Goal: Task Accomplishment & Management: Manage account settings

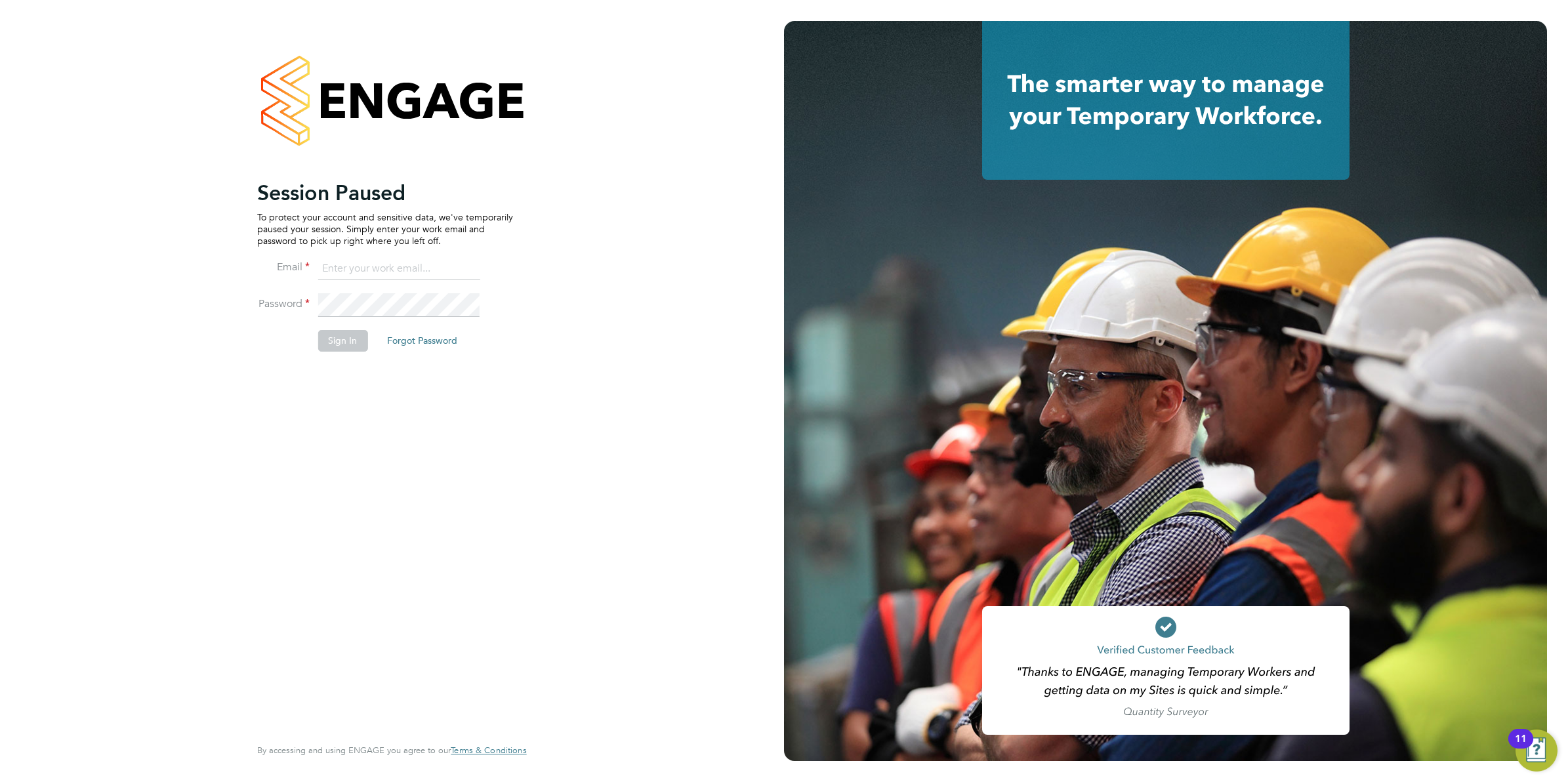
type input "vicki@protechltd.co.uk"
click at [349, 346] on button "Sign In" at bounding box center [342, 340] width 49 height 21
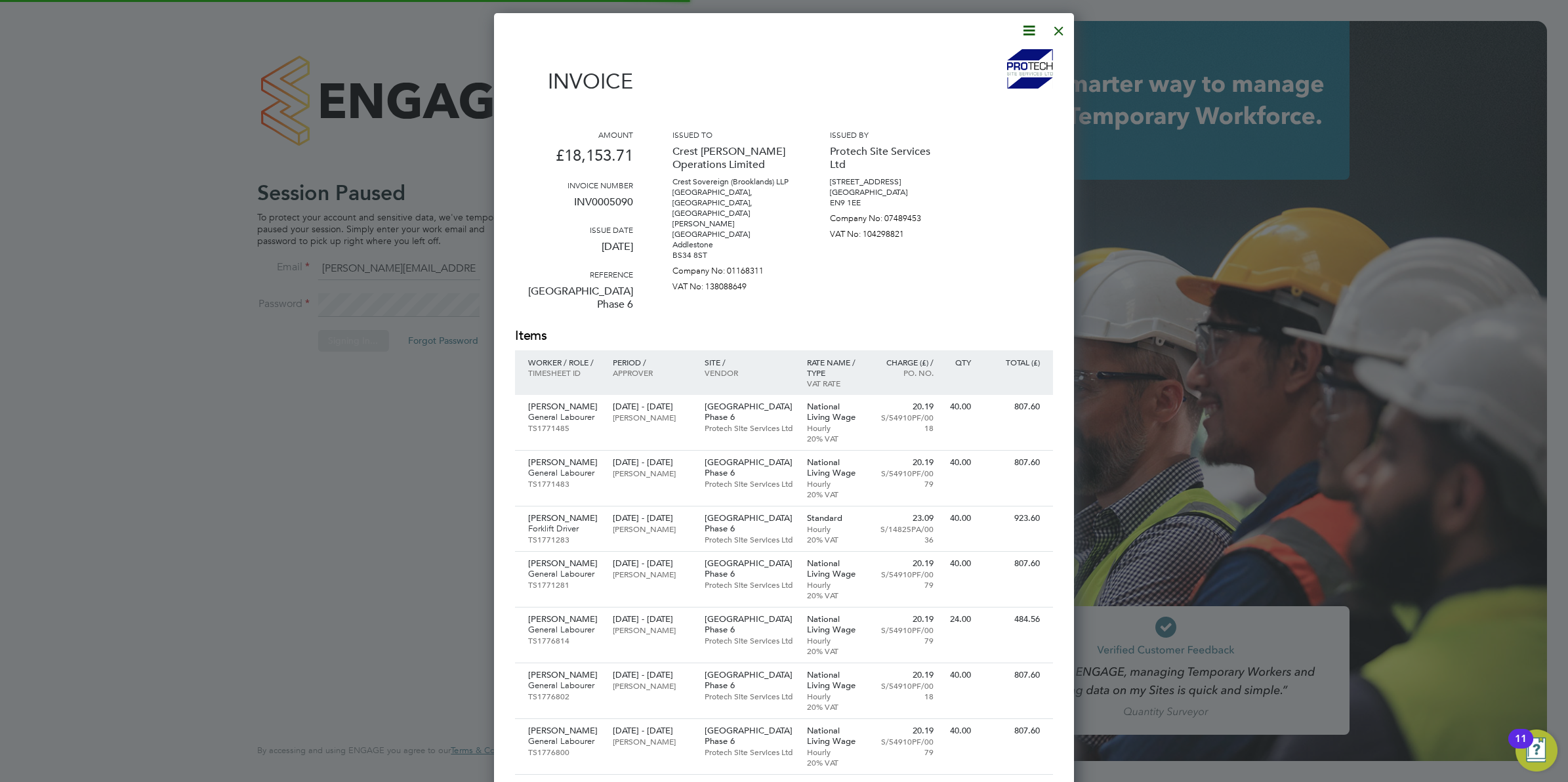
scroll to position [1709, 580]
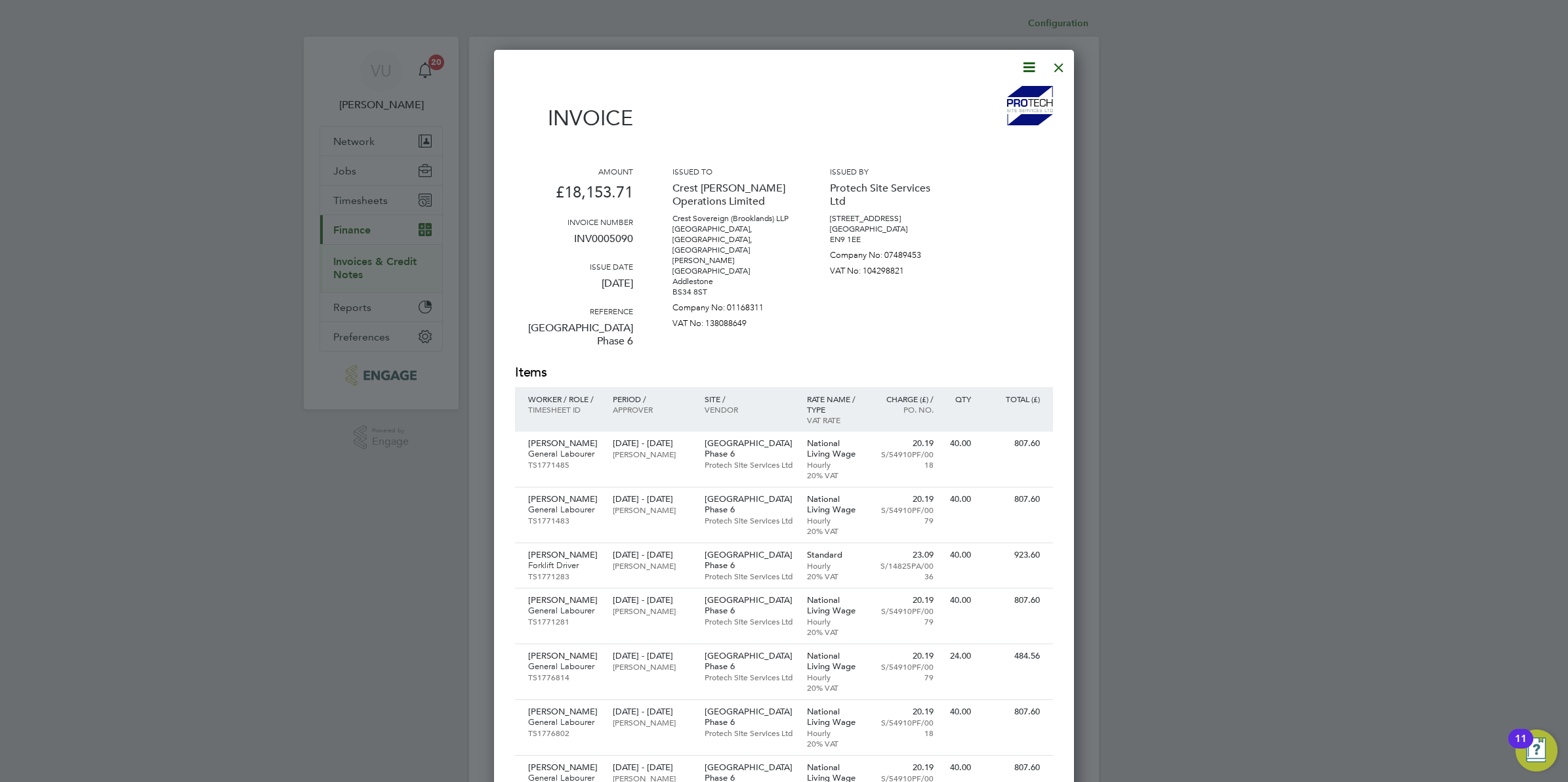
click at [364, 193] on div at bounding box center [784, 391] width 1568 height 782
click at [367, 198] on div at bounding box center [784, 391] width 1568 height 782
click at [1060, 61] on div at bounding box center [1058, 64] width 23 height 23
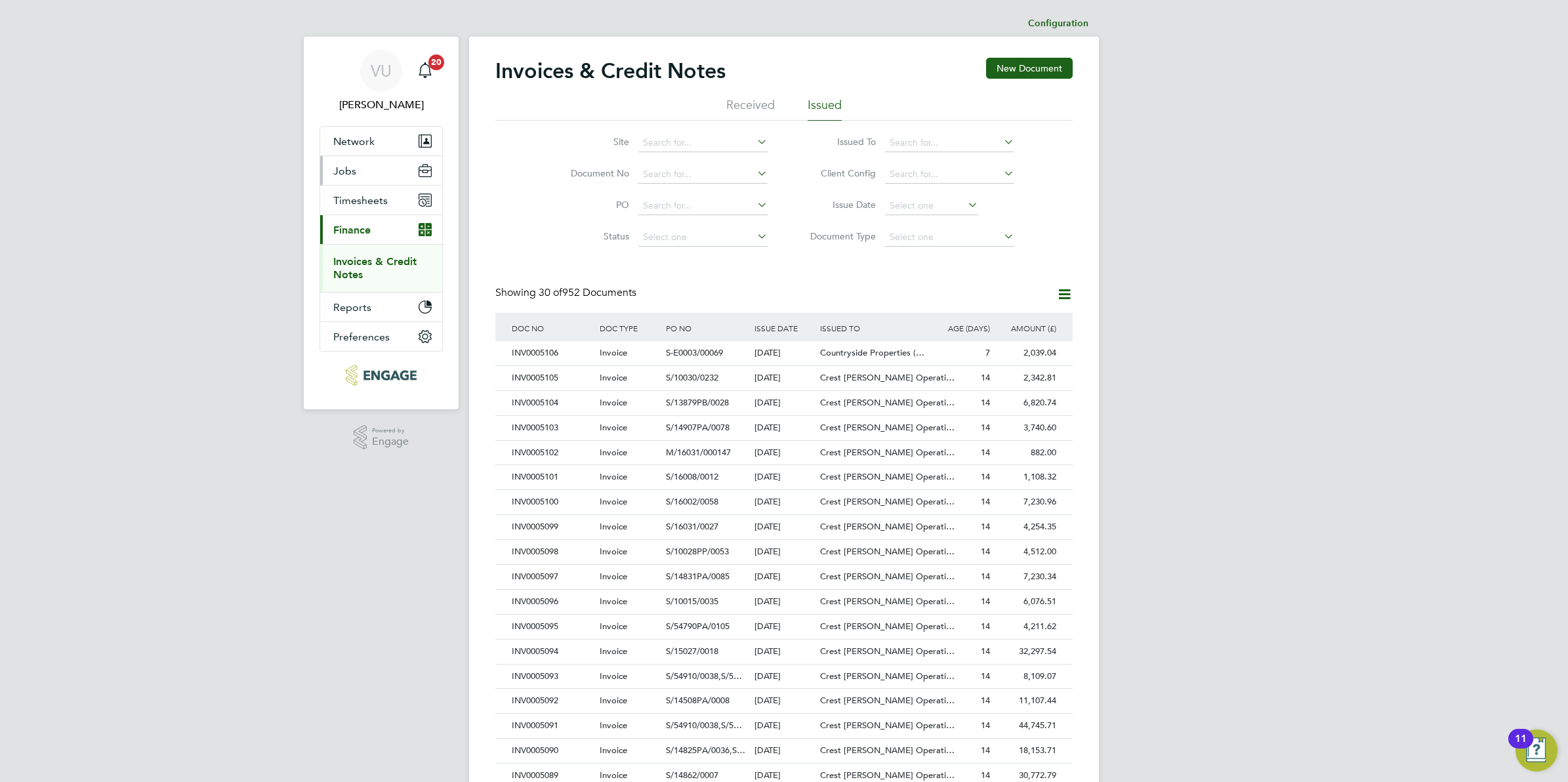
click at [338, 159] on button "Jobs" at bounding box center [381, 170] width 122 height 28
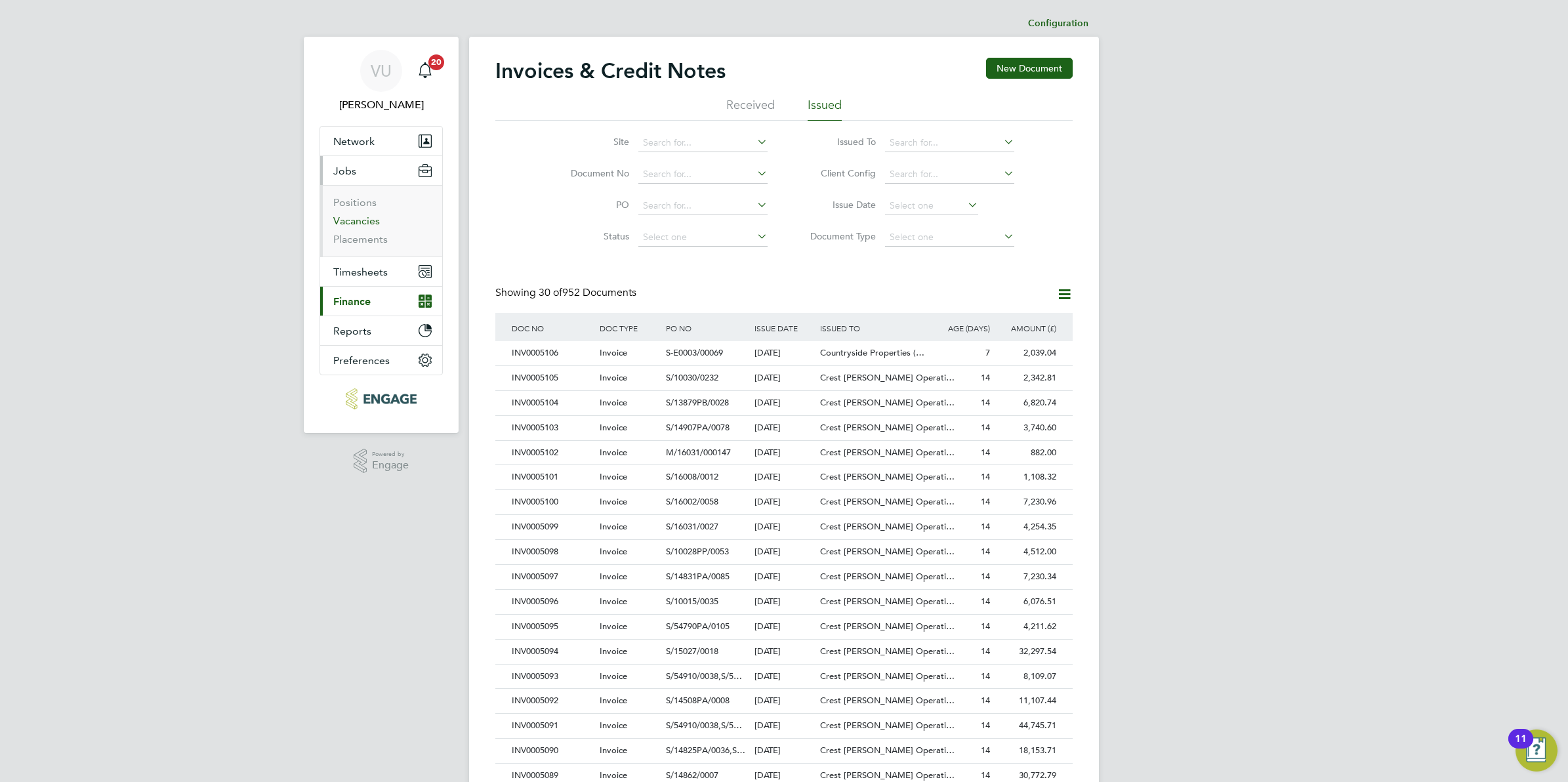
click at [367, 224] on link "Vacancies" at bounding box center [356, 220] width 46 height 13
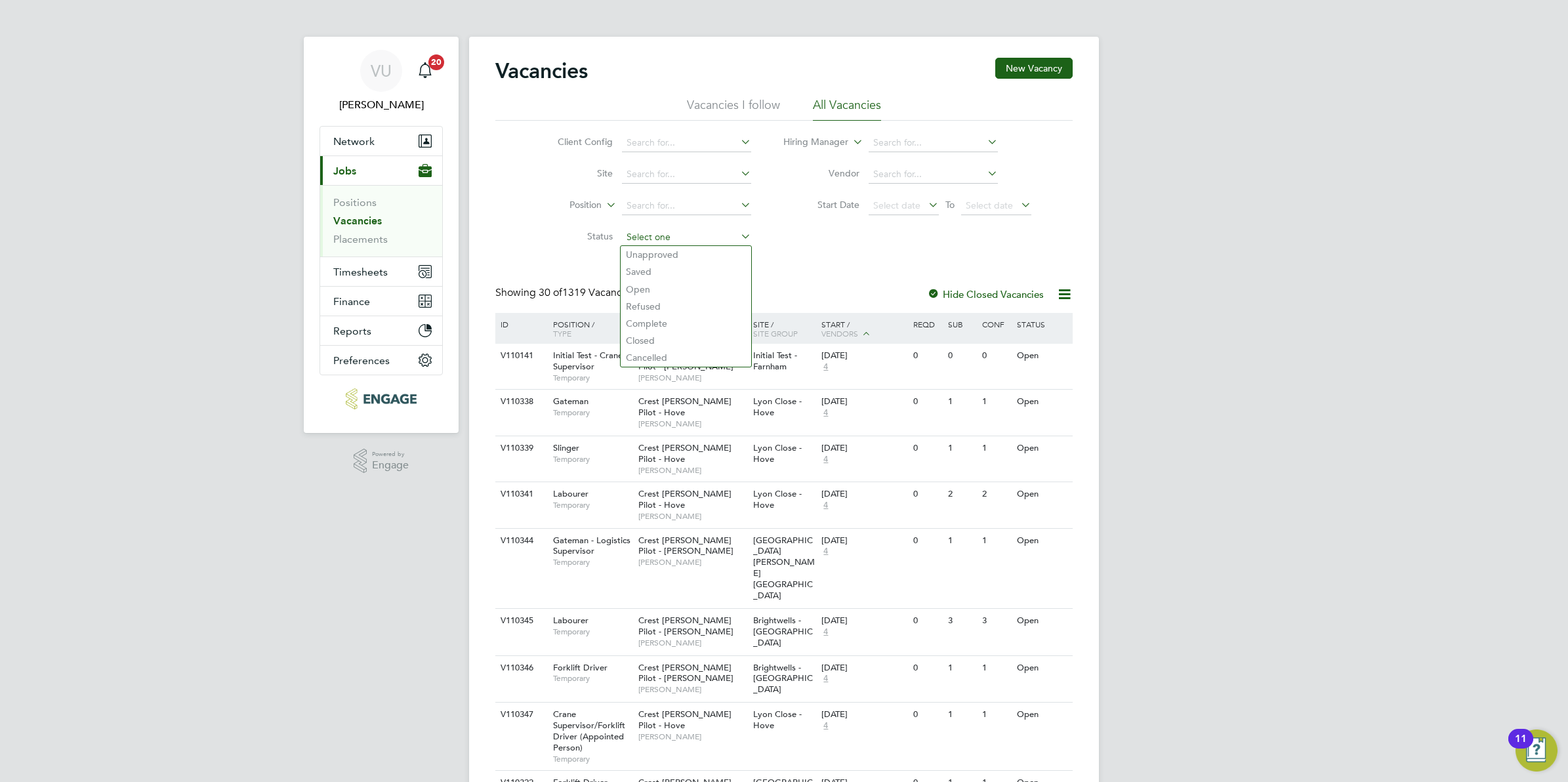
click at [677, 238] on input at bounding box center [686, 237] width 129 height 18
click at [670, 257] on li "Unapproved" at bounding box center [686, 254] width 130 height 17
type input "Unapproved"
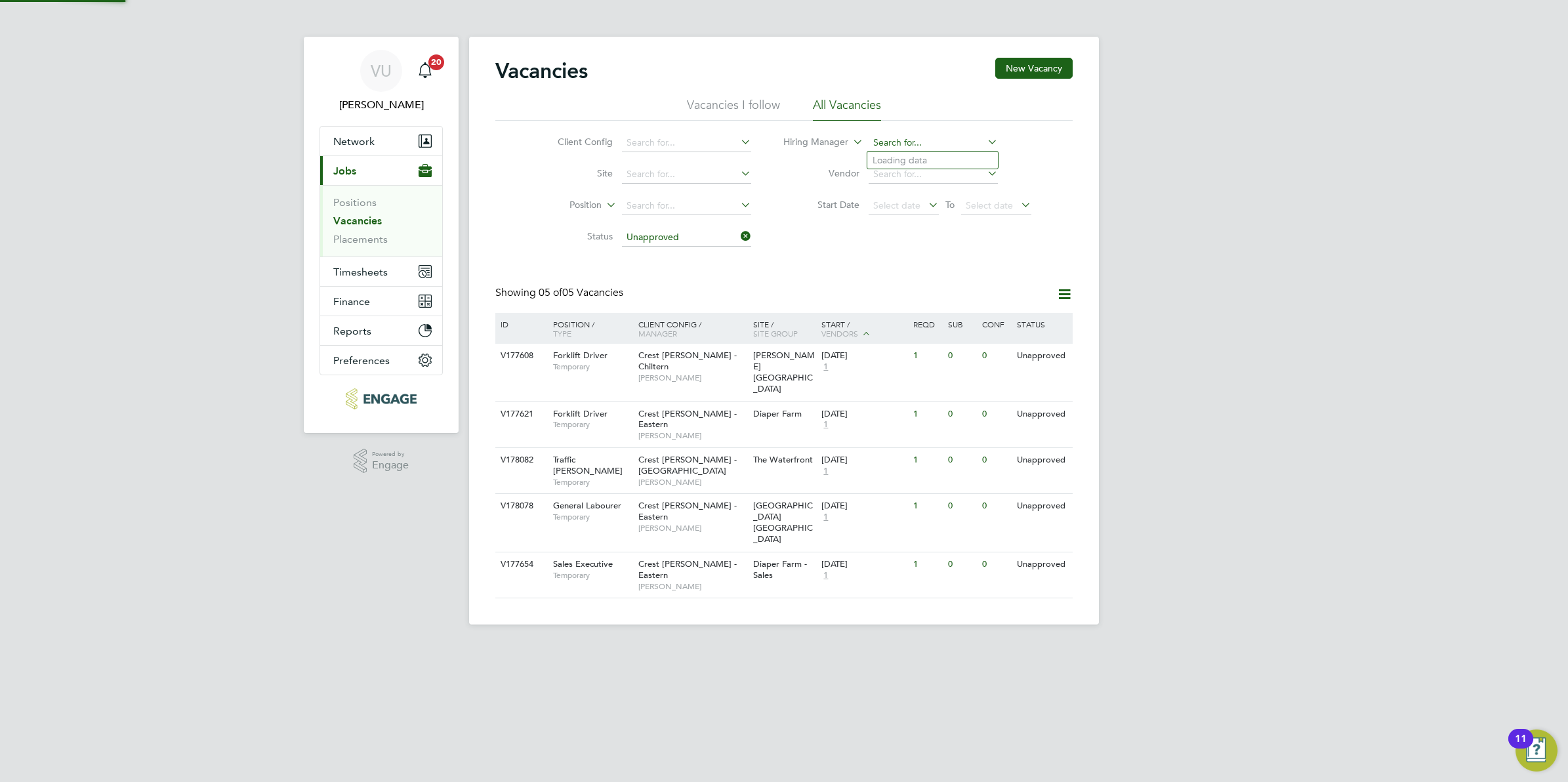
click at [887, 144] on input at bounding box center [933, 142] width 129 height 18
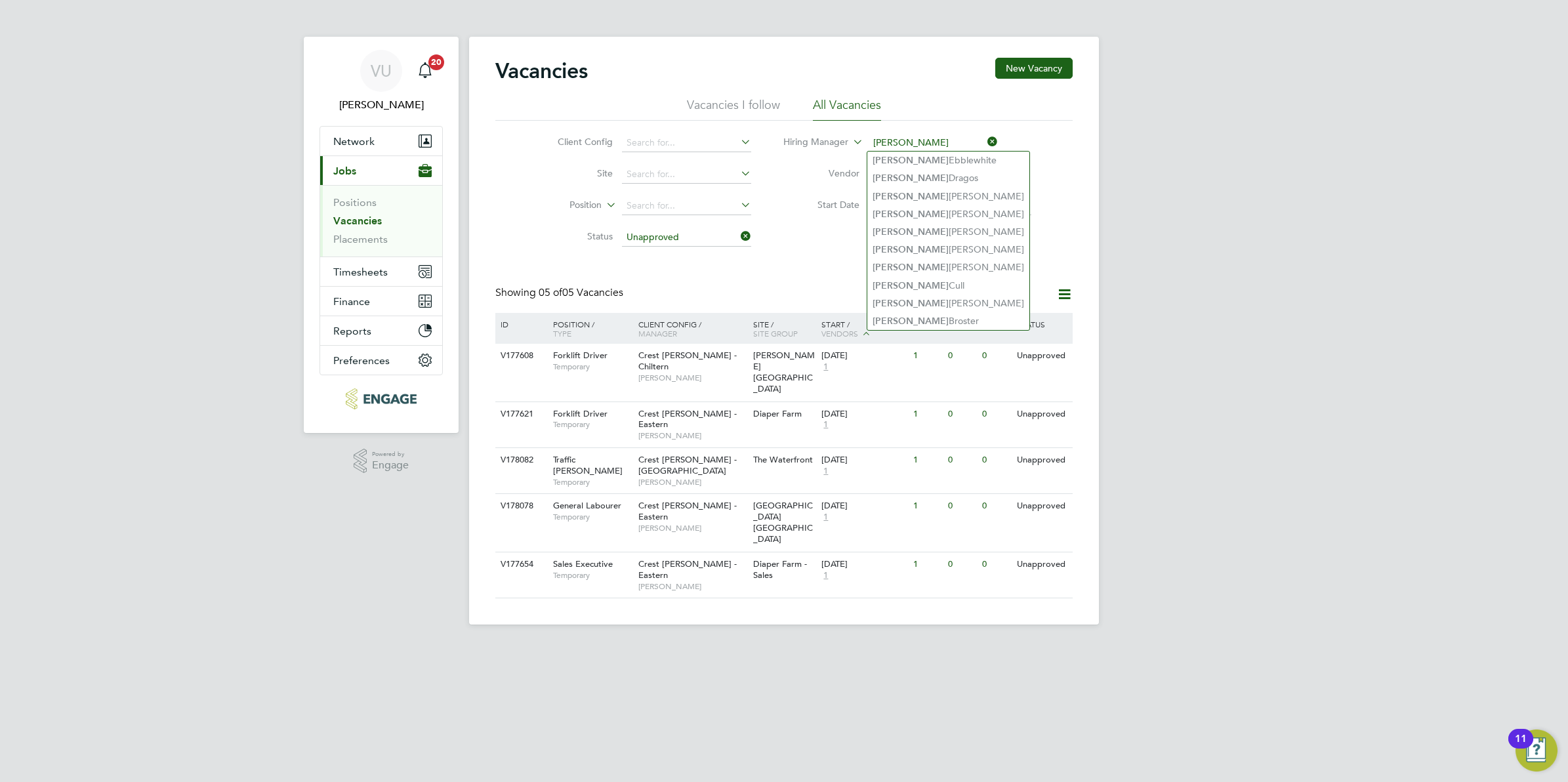
type input "[PERSON_NAME]"
click at [703, 291] on div "Showing 05 of 05 Vacancies" at bounding box center [784, 299] width 577 height 27
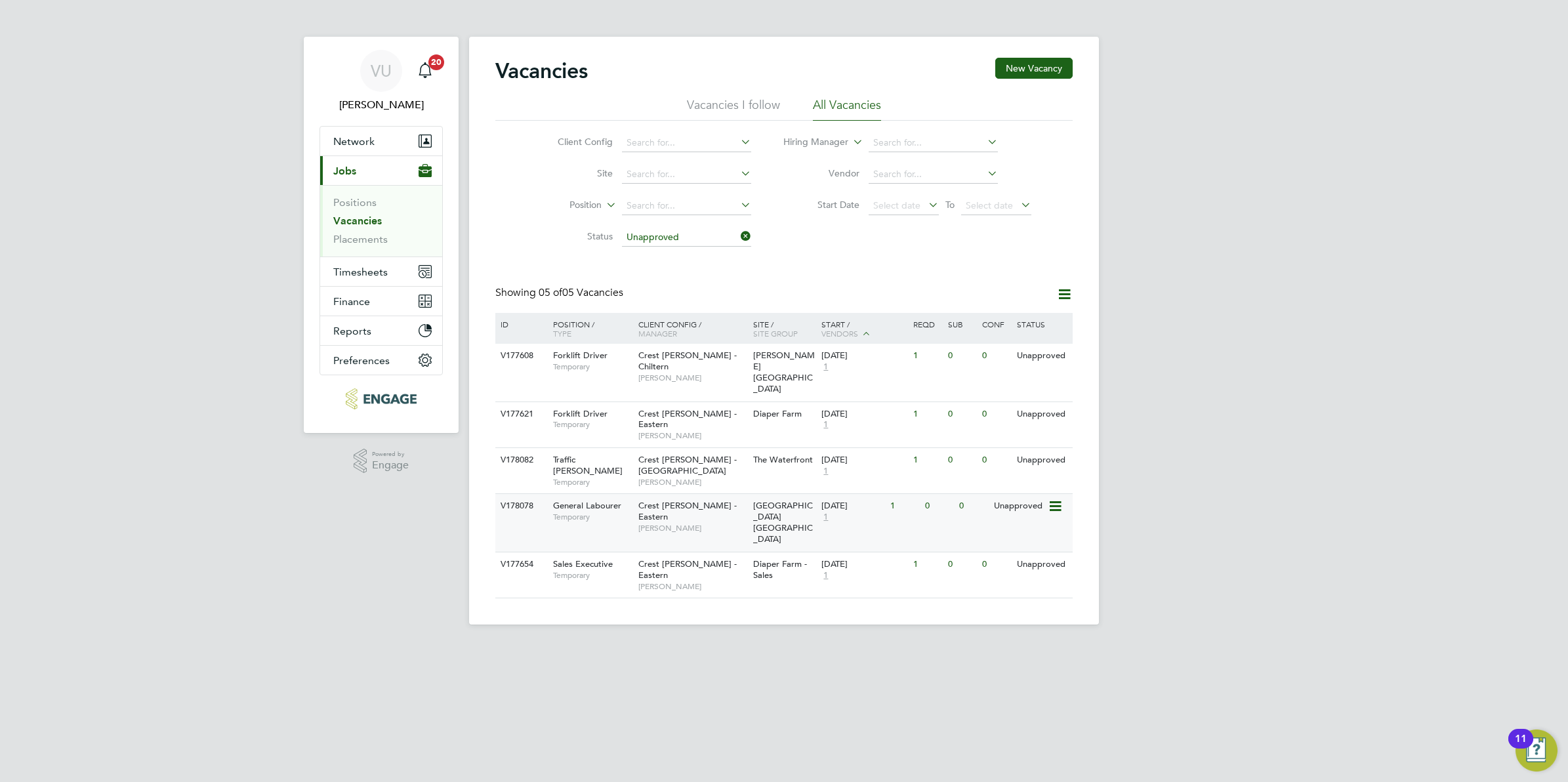
click at [1051, 499] on icon at bounding box center [1054, 506] width 13 height 16
click at [997, 526] on li "Edit" at bounding box center [1021, 523] width 76 height 18
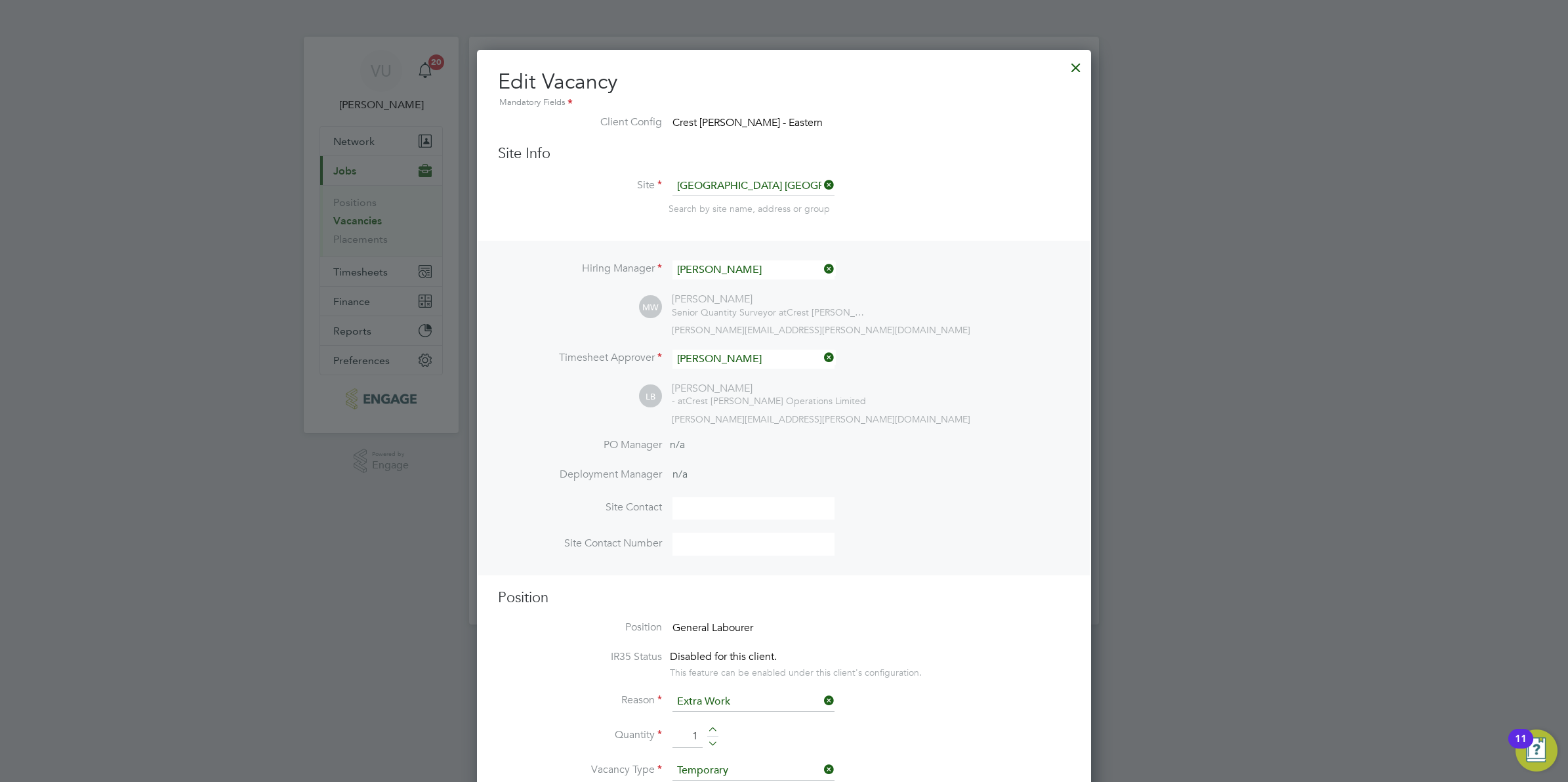
click at [1077, 60] on div at bounding box center [1075, 64] width 23 height 23
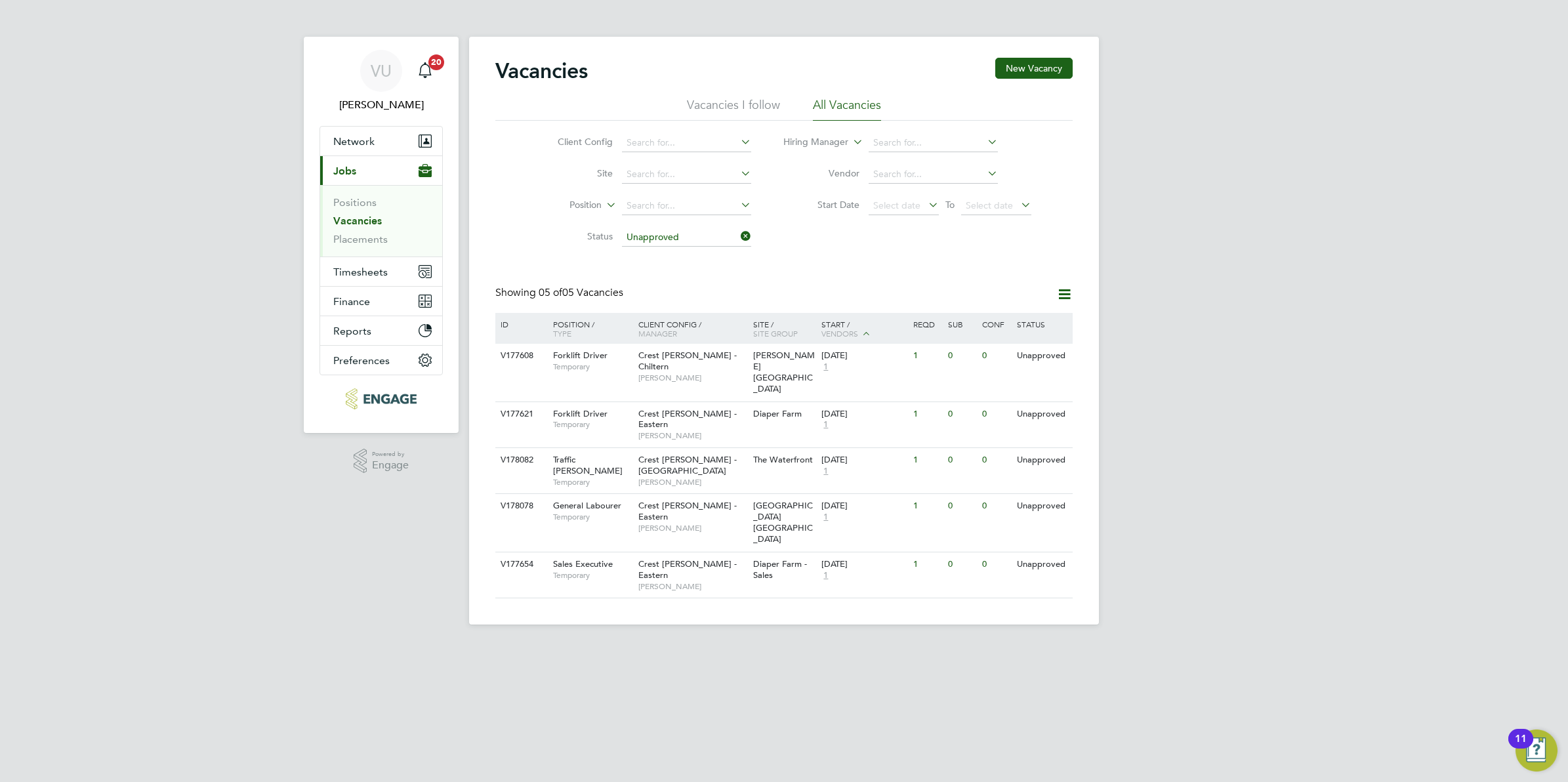
click at [1234, 256] on div "VU [PERSON_NAME] Notifications 20 Applications: Network Team Members Businesses…" at bounding box center [784, 322] width 1568 height 646
click at [879, 132] on li "Hiring Manager" at bounding box center [908, 143] width 280 height 31
click at [883, 132] on li "Hiring Manager" at bounding box center [908, 143] width 280 height 31
click at [884, 144] on input at bounding box center [933, 142] width 129 height 18
click at [917, 175] on li "[PERSON_NAME]" at bounding box center [932, 178] width 130 height 18
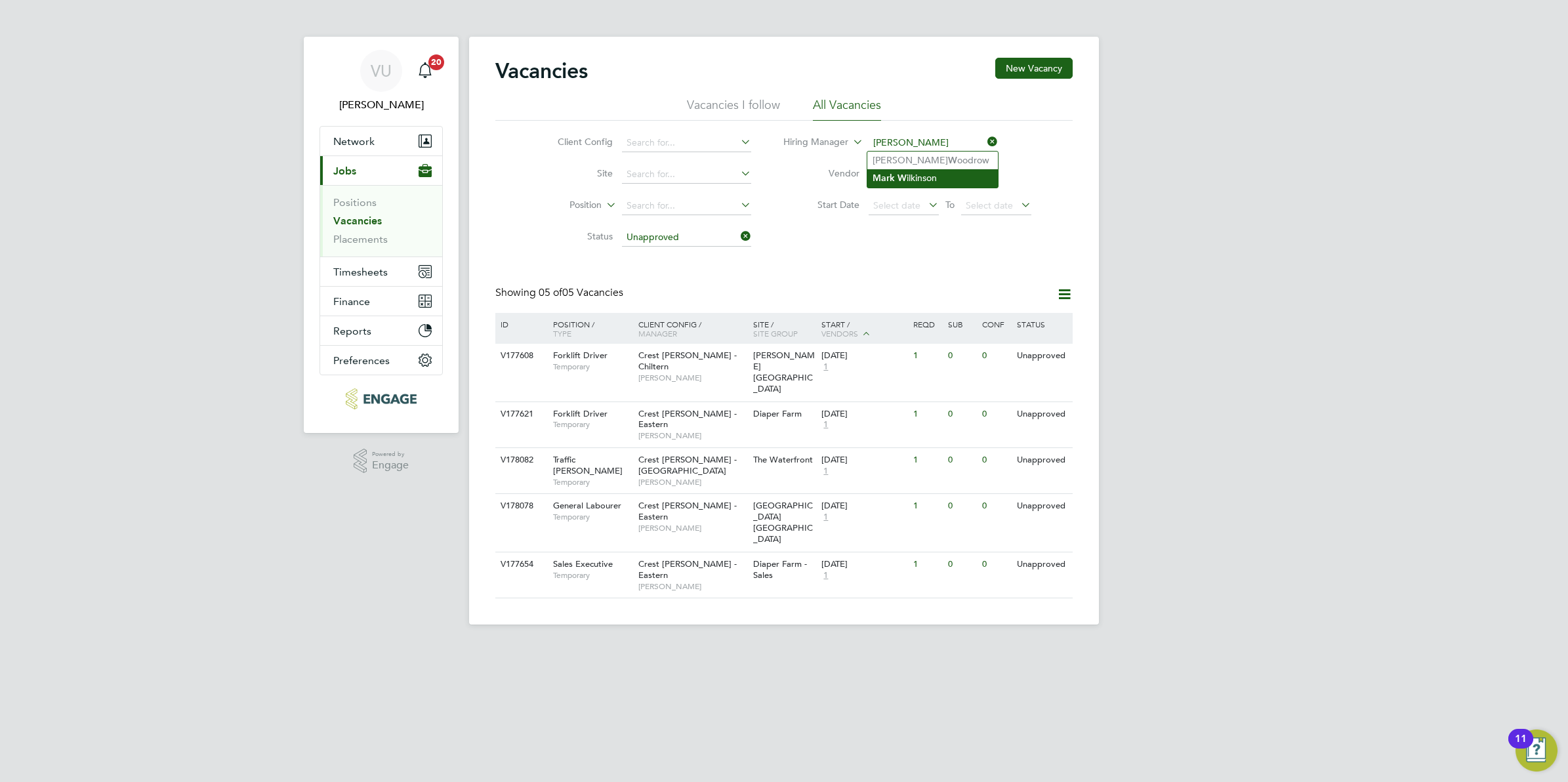
type input "[PERSON_NAME]"
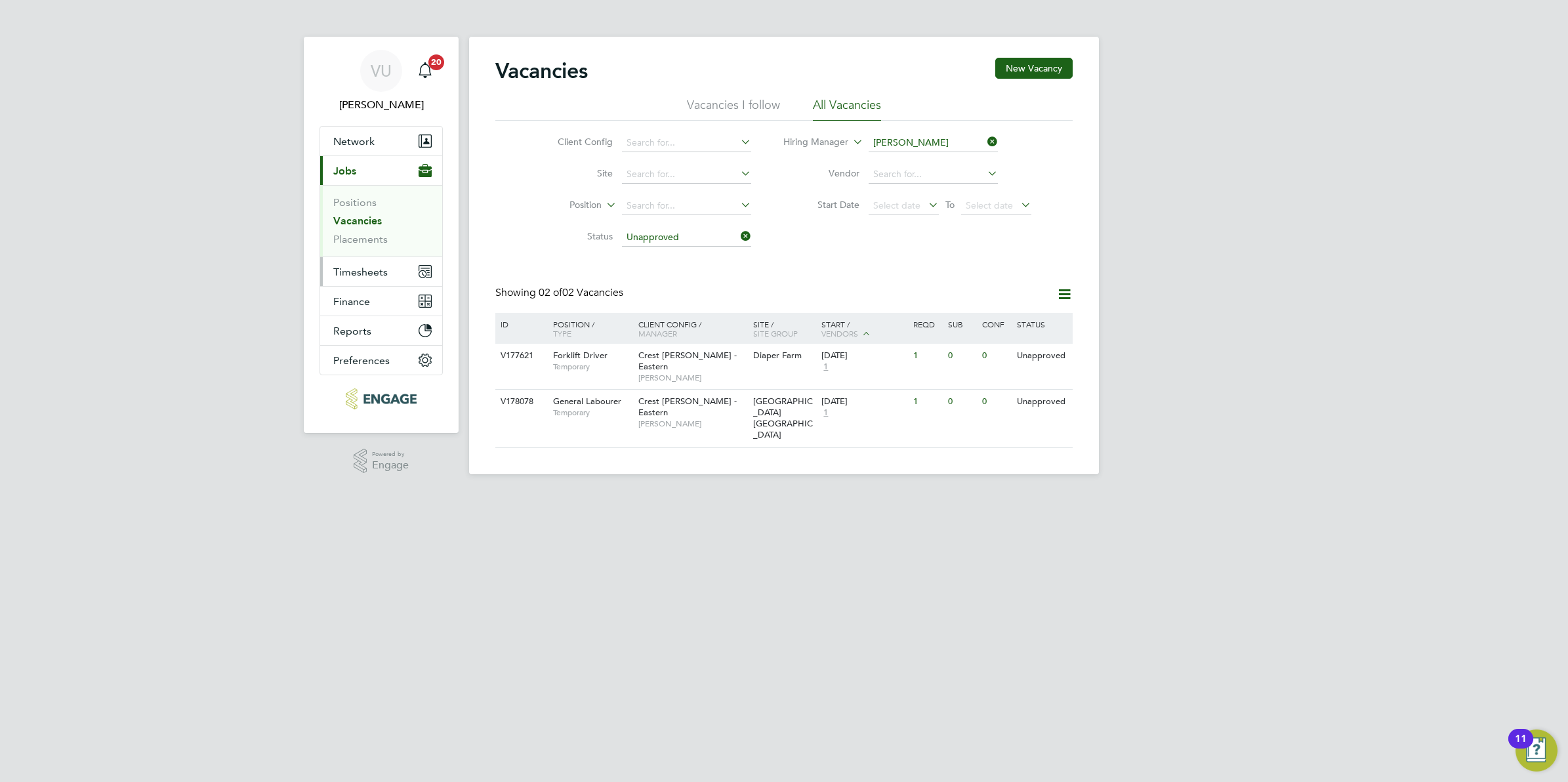
click at [348, 274] on span "Timesheets" at bounding box center [360, 271] width 55 height 13
click at [354, 223] on ul "Timesheets Expenses" at bounding box center [381, 241] width 122 height 53
drag, startPoint x: 354, startPoint y: 223, endPoint x: 366, endPoint y: 233, distance: 15.6
click at [366, 233] on link "Placements" at bounding box center [360, 239] width 55 height 13
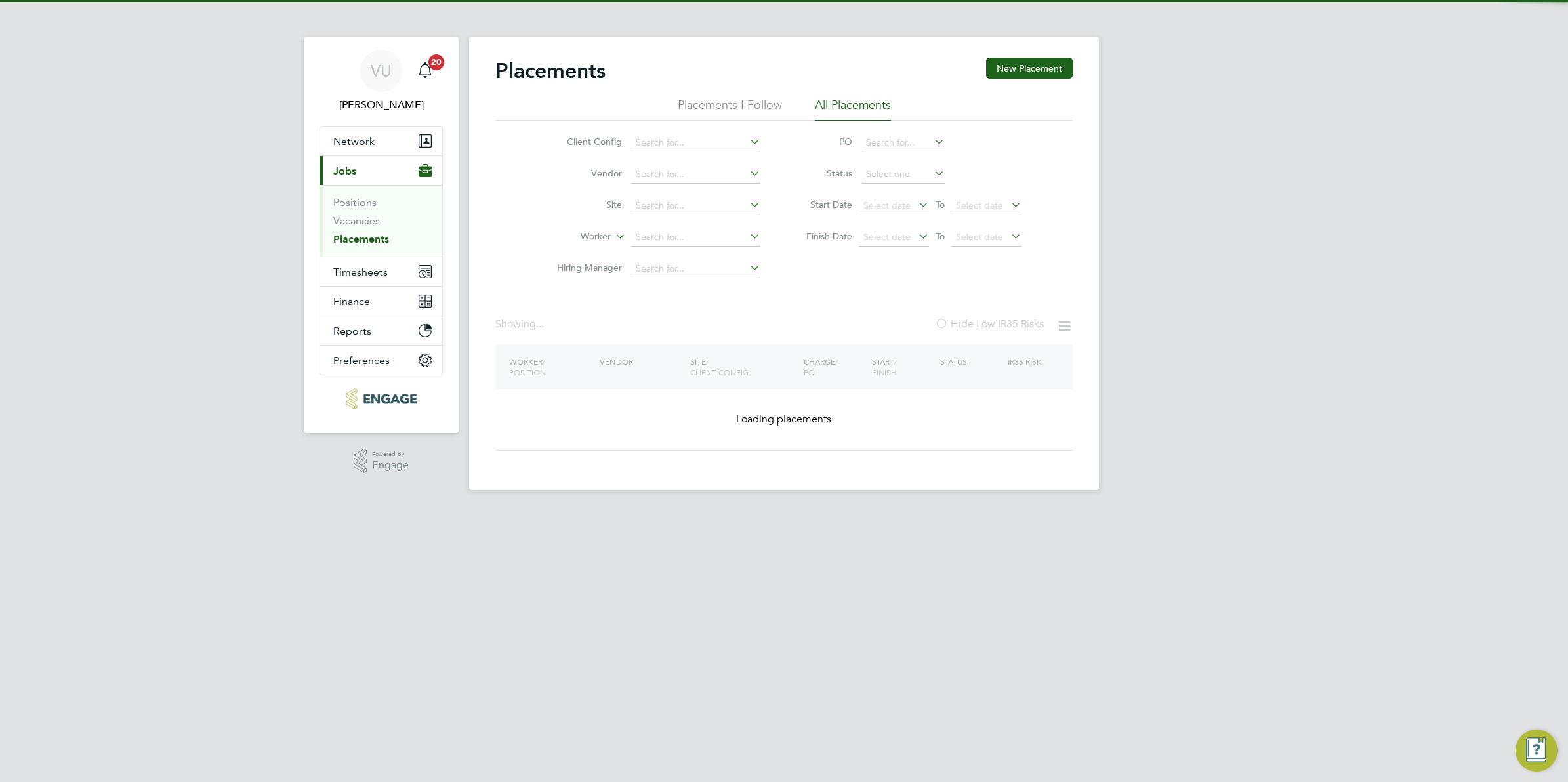
click at [370, 234] on link "Placements" at bounding box center [361, 239] width 55 height 13
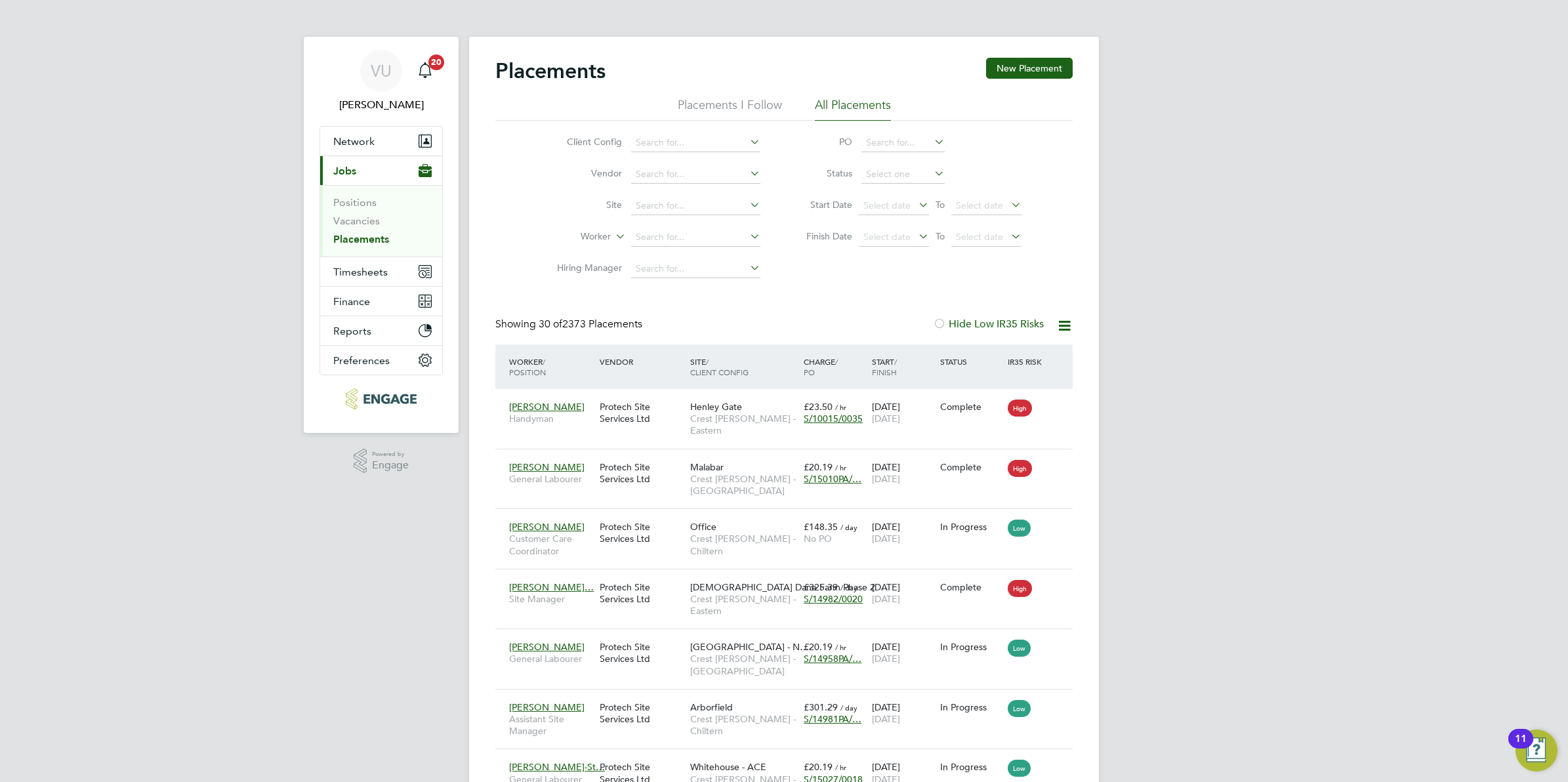
scroll to position [49, 113]
click at [367, 267] on span "Timesheets" at bounding box center [360, 271] width 55 height 13
click at [358, 232] on link "Timesheets" at bounding box center [360, 232] width 55 height 13
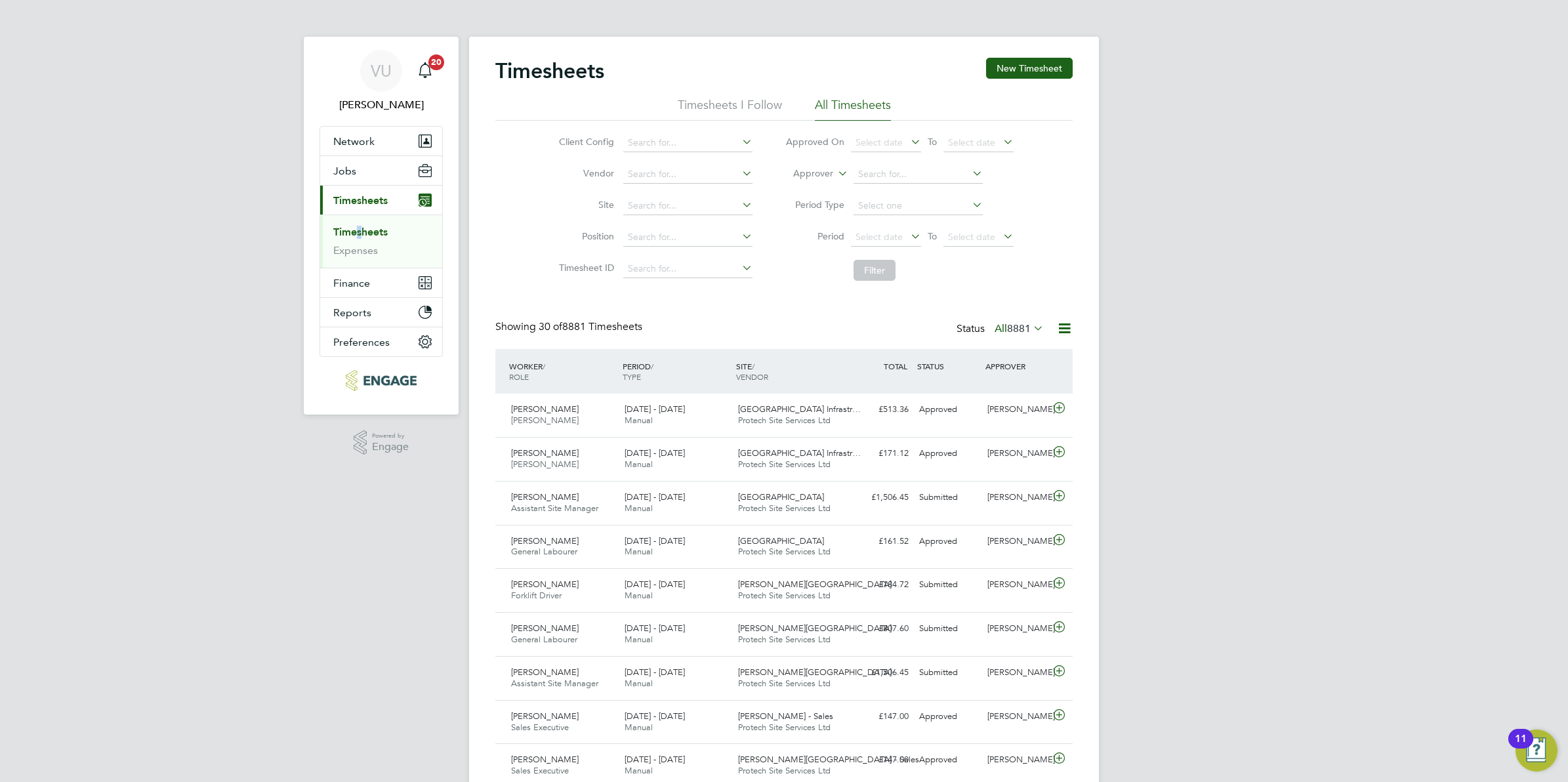
click at [1061, 330] on icon at bounding box center [1064, 328] width 16 height 16
click at [1041, 271] on div "Client Config Vendor Site Position Timesheet ID Approved On Select date To Sele…" at bounding box center [784, 204] width 577 height 166
click at [1029, 328] on span "8881" at bounding box center [1018, 328] width 23 height 13
click at [986, 355] on li "All" at bounding box center [1004, 352] width 60 height 18
click at [663, 142] on input at bounding box center [688, 142] width 129 height 18
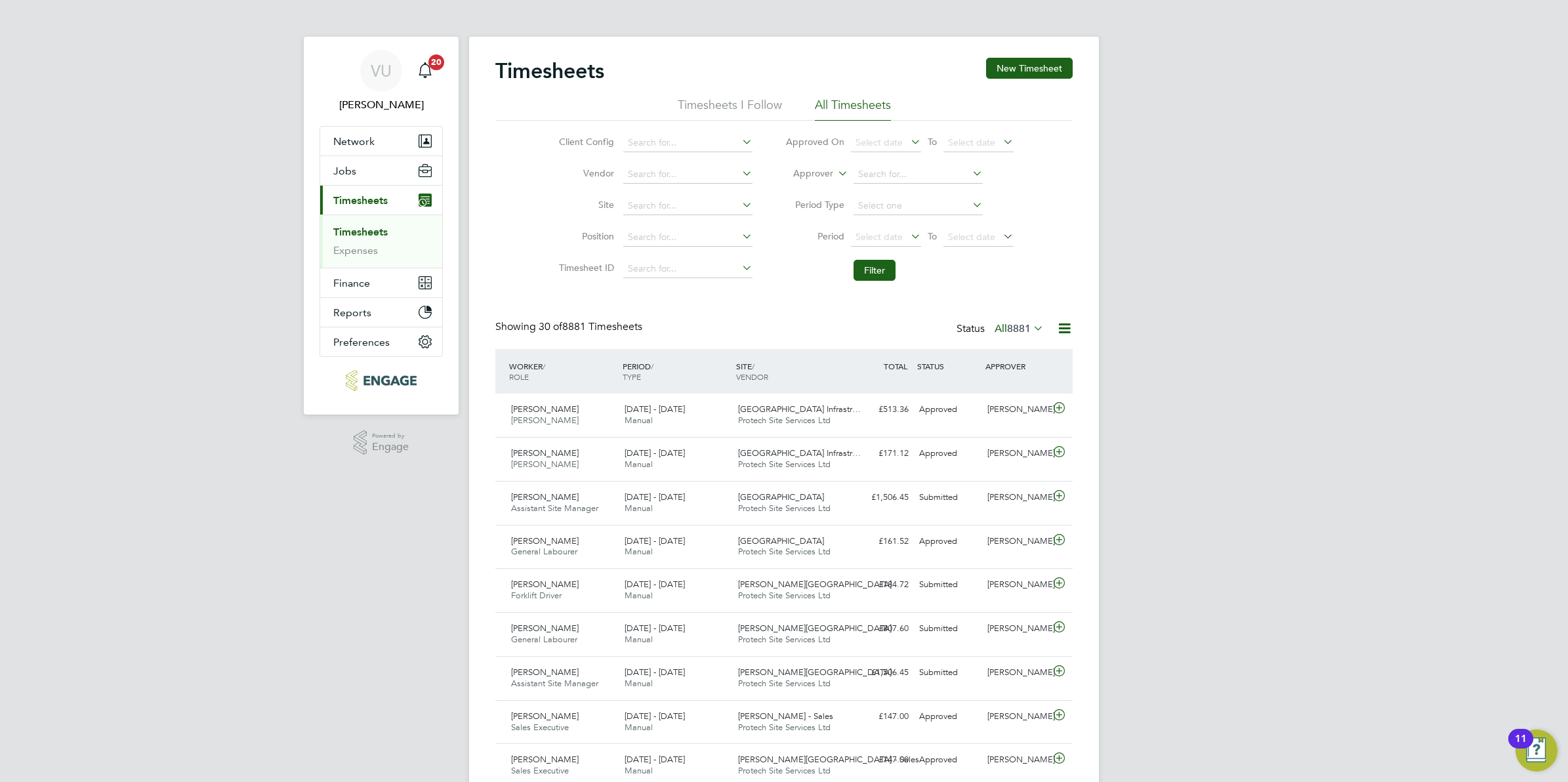
click at [1067, 328] on icon at bounding box center [1064, 328] width 16 height 16
